Goal: Information Seeking & Learning: Find specific page/section

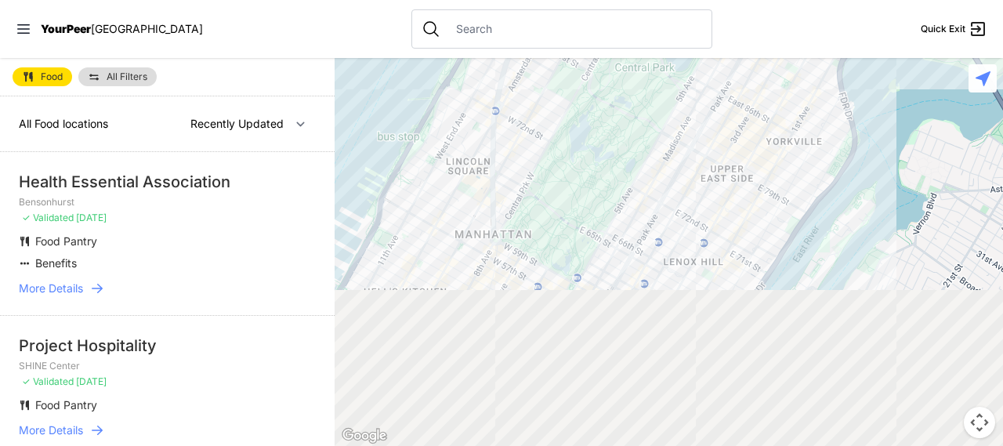
drag, startPoint x: 685, startPoint y: 333, endPoint x: 619, endPoint y: 157, distance: 188.2
click at [619, 157] on div at bounding box center [669, 252] width 668 height 388
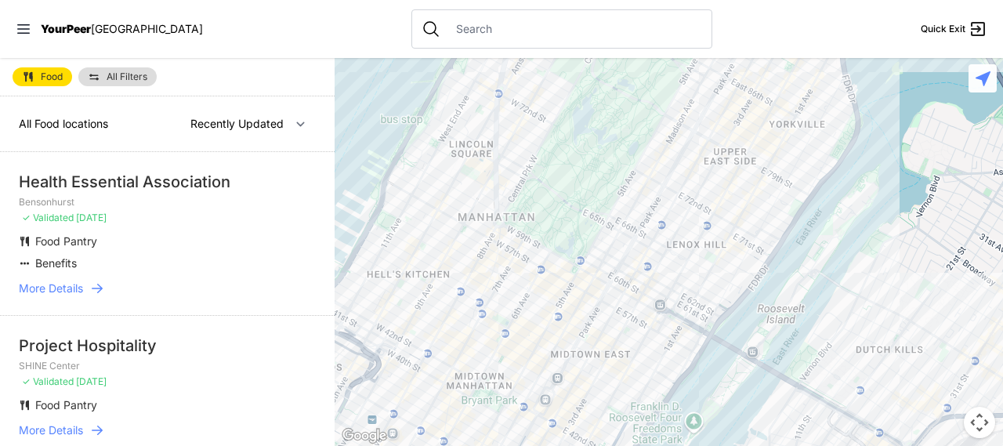
drag, startPoint x: 552, startPoint y: 302, endPoint x: 577, endPoint y: 159, distance: 145.4
click at [577, 160] on div at bounding box center [669, 252] width 668 height 388
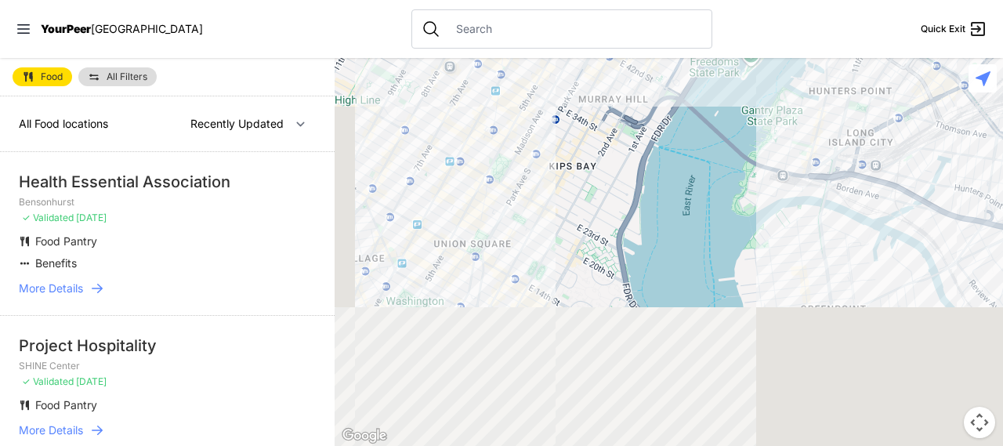
drag, startPoint x: 513, startPoint y: 353, endPoint x: 530, endPoint y: 145, distance: 208.3
click at [530, 145] on div at bounding box center [669, 252] width 668 height 388
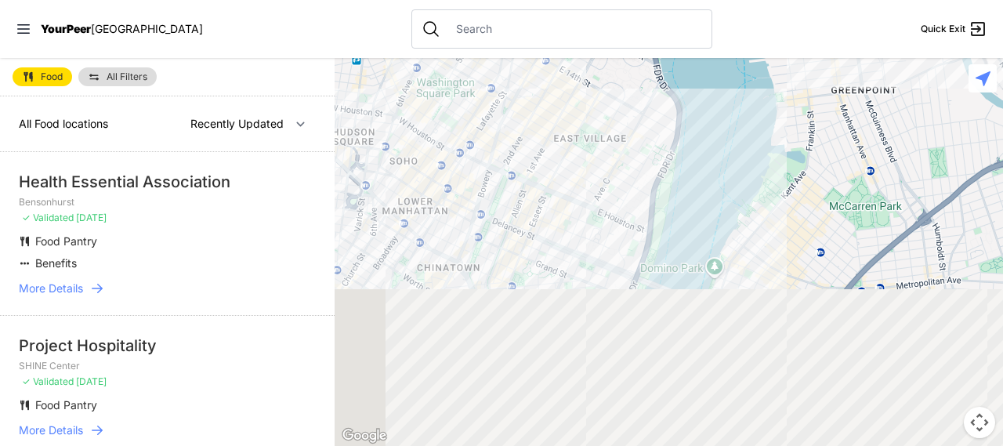
drag, startPoint x: 495, startPoint y: 362, endPoint x: 529, endPoint y: 123, distance: 241.3
click at [529, 123] on div at bounding box center [669, 252] width 668 height 388
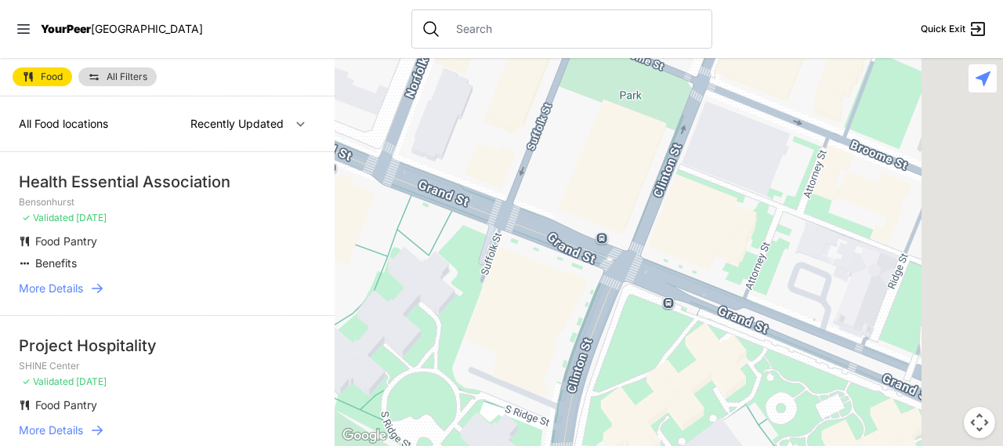
drag, startPoint x: 703, startPoint y: 333, endPoint x: 469, endPoint y: 304, distance: 235.3
click at [469, 304] on div at bounding box center [669, 252] width 668 height 388
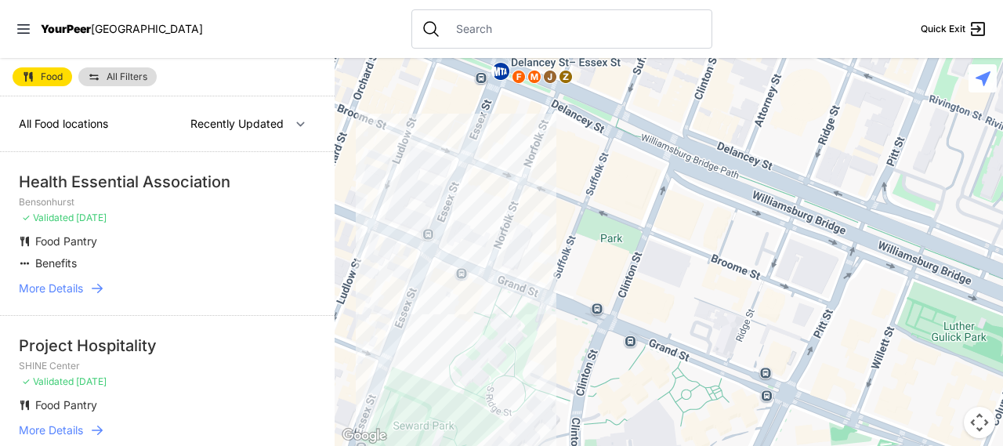
drag, startPoint x: 725, startPoint y: 293, endPoint x: 527, endPoint y: 235, distance: 206.5
click at [622, 279] on div at bounding box center [669, 252] width 668 height 388
click at [479, 173] on div at bounding box center [669, 252] width 668 height 388
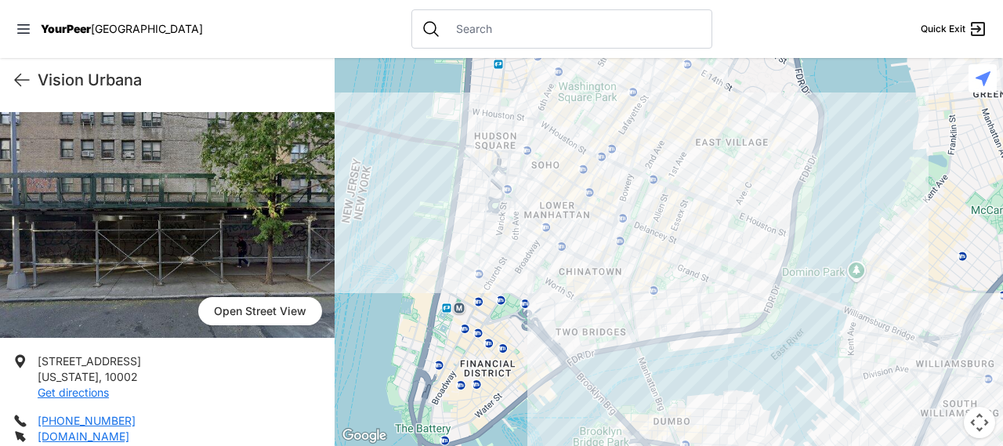
scroll to position [157, 0]
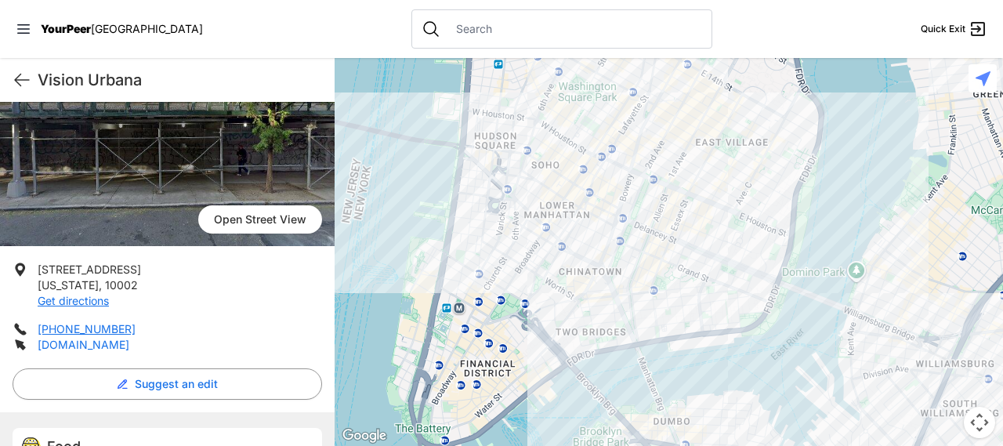
click at [71, 349] on link "[DOMAIN_NAME]" at bounding box center [84, 344] width 92 height 13
click at [655, 251] on div at bounding box center [669, 252] width 668 height 388
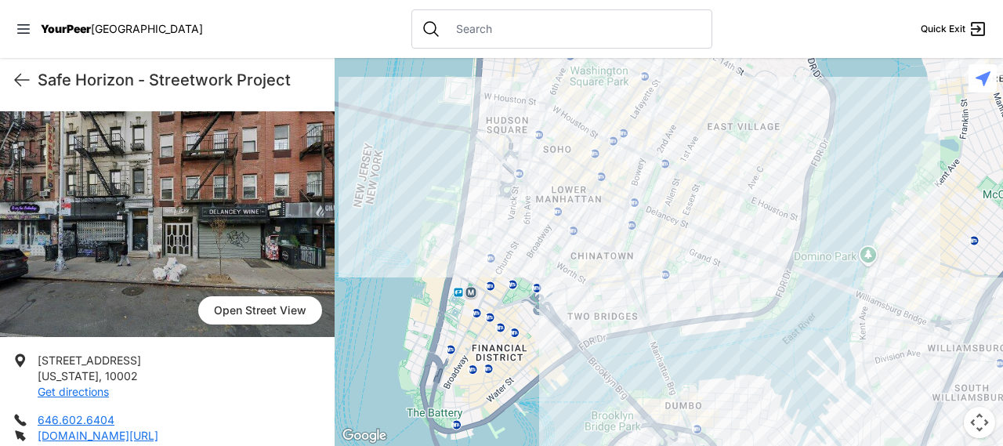
scroll to position [235, 0]
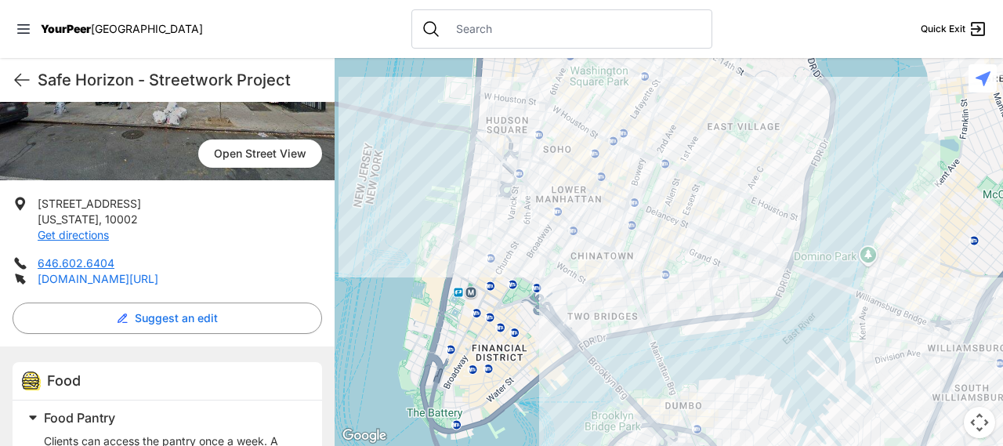
click at [94, 280] on link "[DOMAIN_NAME][URL]" at bounding box center [98, 278] width 121 height 13
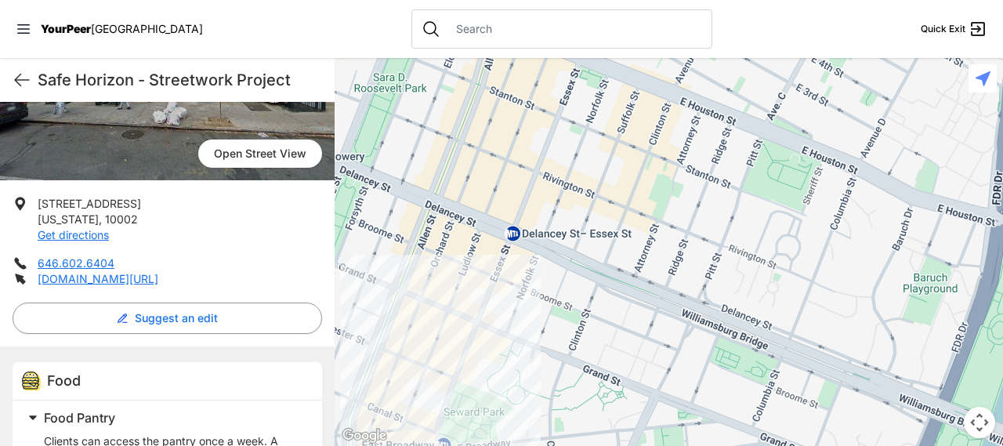
click at [505, 274] on div at bounding box center [669, 252] width 668 height 388
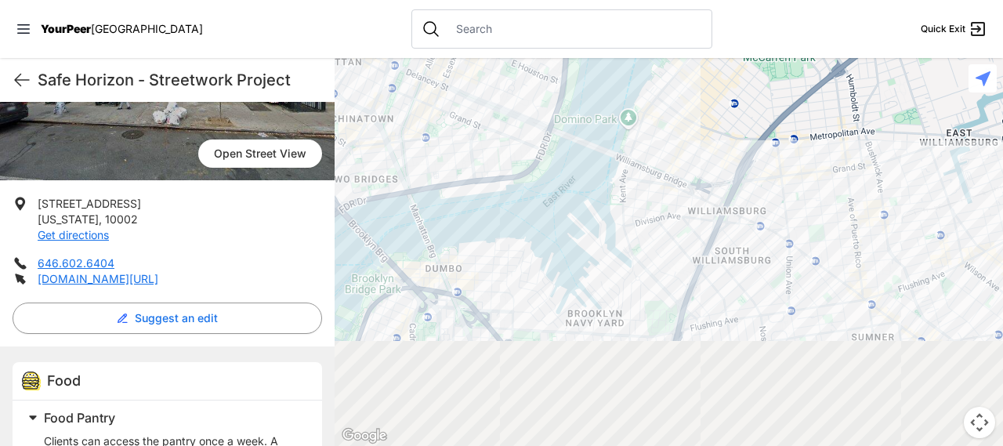
drag, startPoint x: 619, startPoint y: 261, endPoint x: 519, endPoint y: 42, distance: 241.2
click at [519, 45] on div "Close panel YourPeer [GEOGRAPHIC_DATA] Quick Exit Single Adult Families Soup Ki…" at bounding box center [501, 223] width 1003 height 446
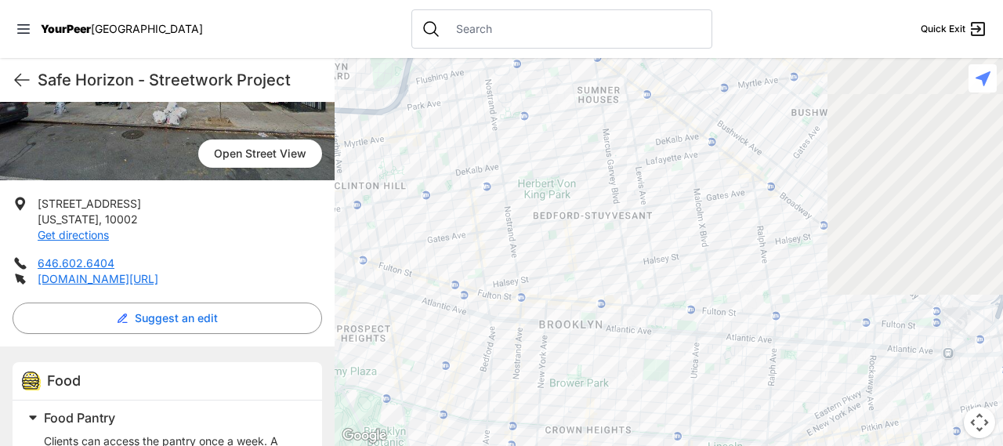
drag, startPoint x: 755, startPoint y: 251, endPoint x: 538, endPoint y: 128, distance: 249.8
click at [538, 128] on div at bounding box center [669, 252] width 668 height 388
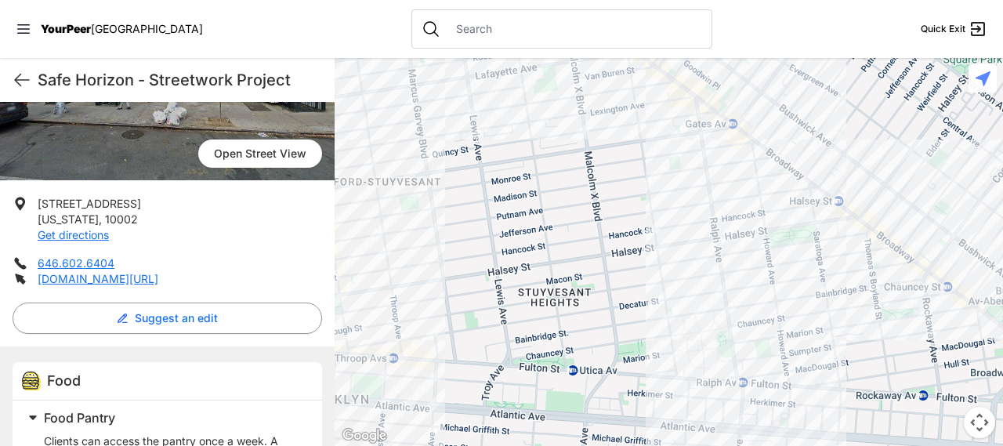
click at [718, 113] on div at bounding box center [669, 252] width 668 height 388
click at [667, 283] on div at bounding box center [669, 252] width 668 height 388
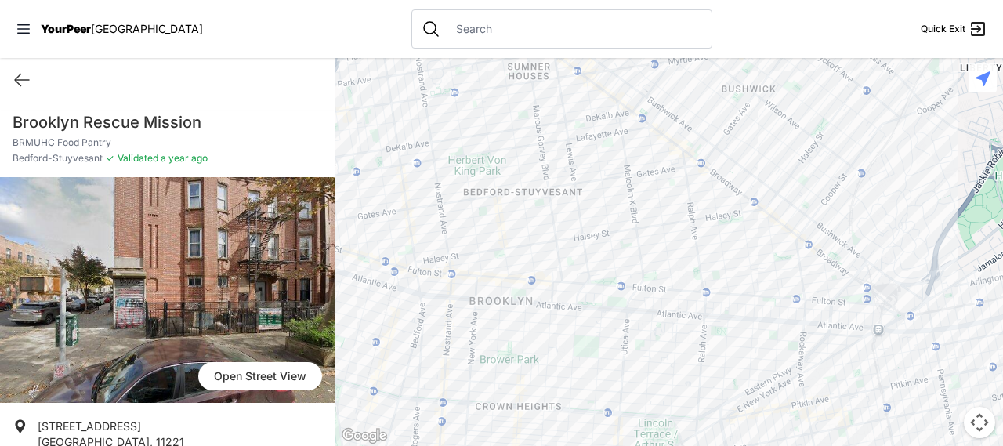
scroll to position [157, 0]
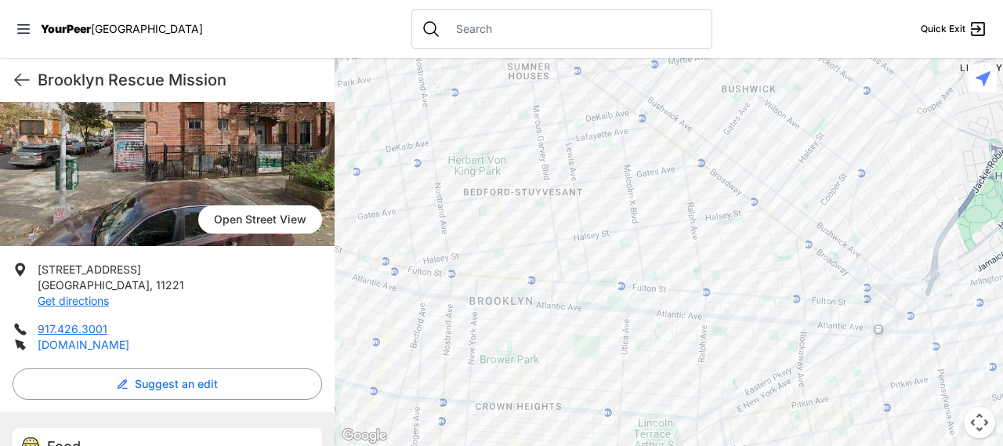
click at [58, 341] on link "[DOMAIN_NAME]" at bounding box center [84, 344] width 92 height 13
